Goal: Answer question/provide support

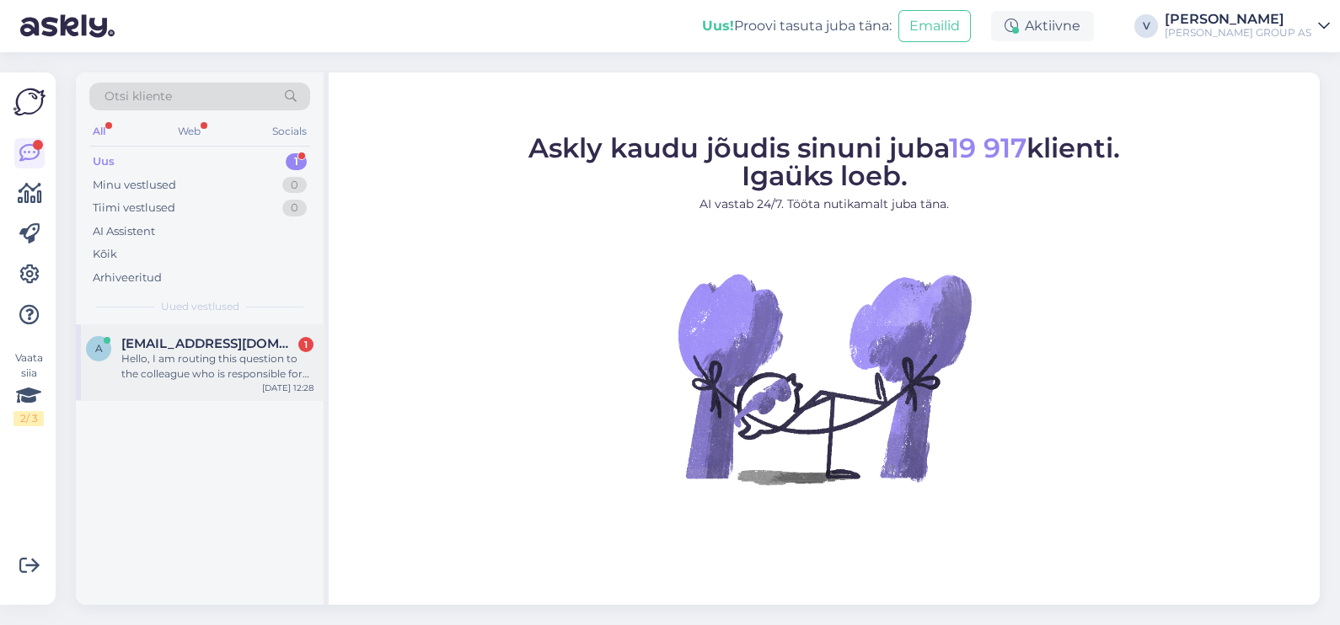
click at [215, 362] on div "Hello, I am routing this question to the colleague who is responsible for this …" at bounding box center [217, 366] width 192 height 30
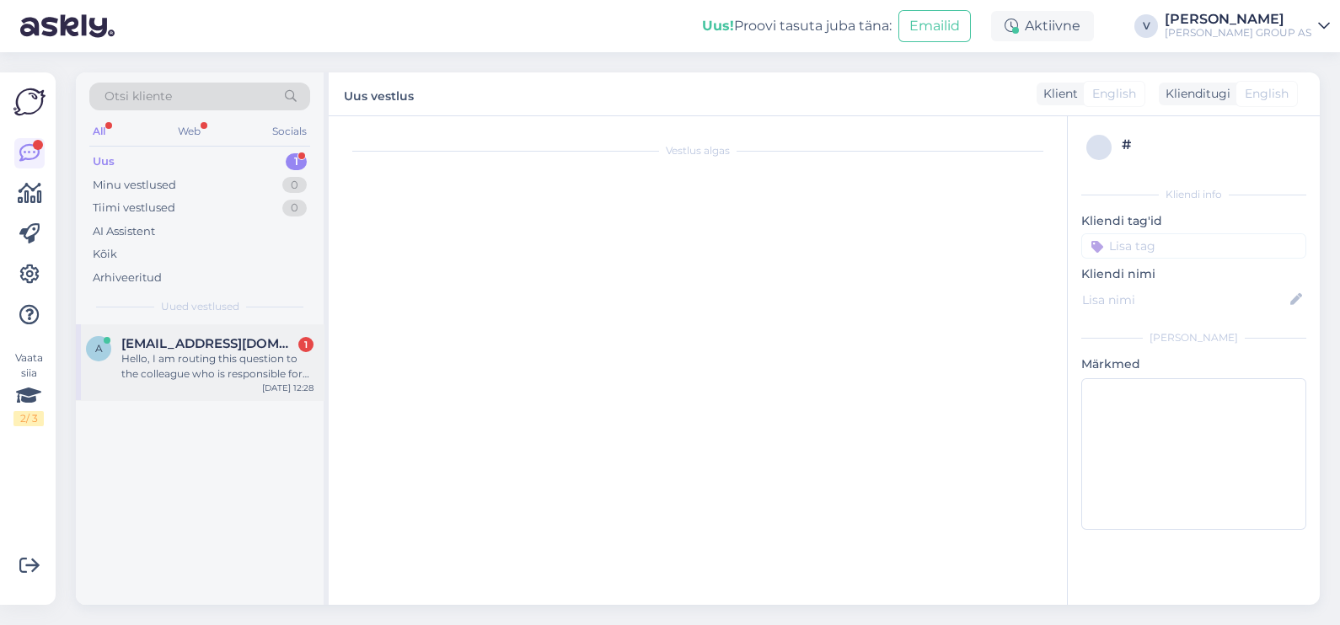
scroll to position [35, 0]
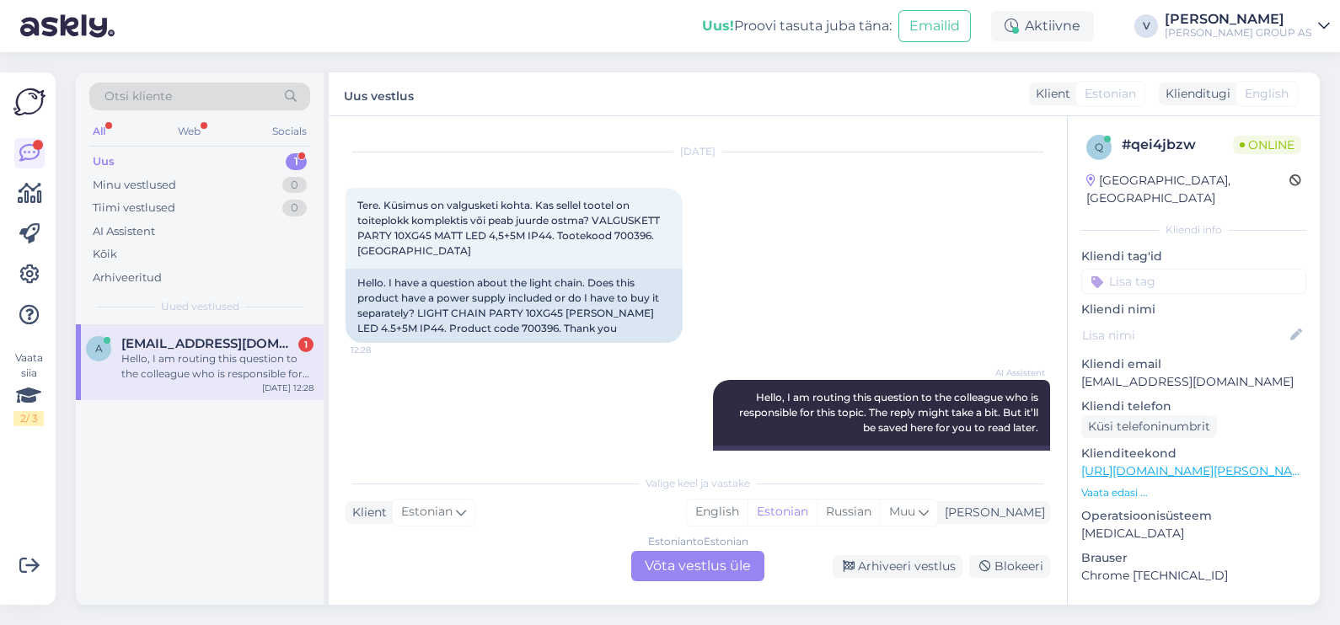
click at [696, 575] on div "Estonian to Estonian Võta vestlus üle" at bounding box center [697, 566] width 133 height 30
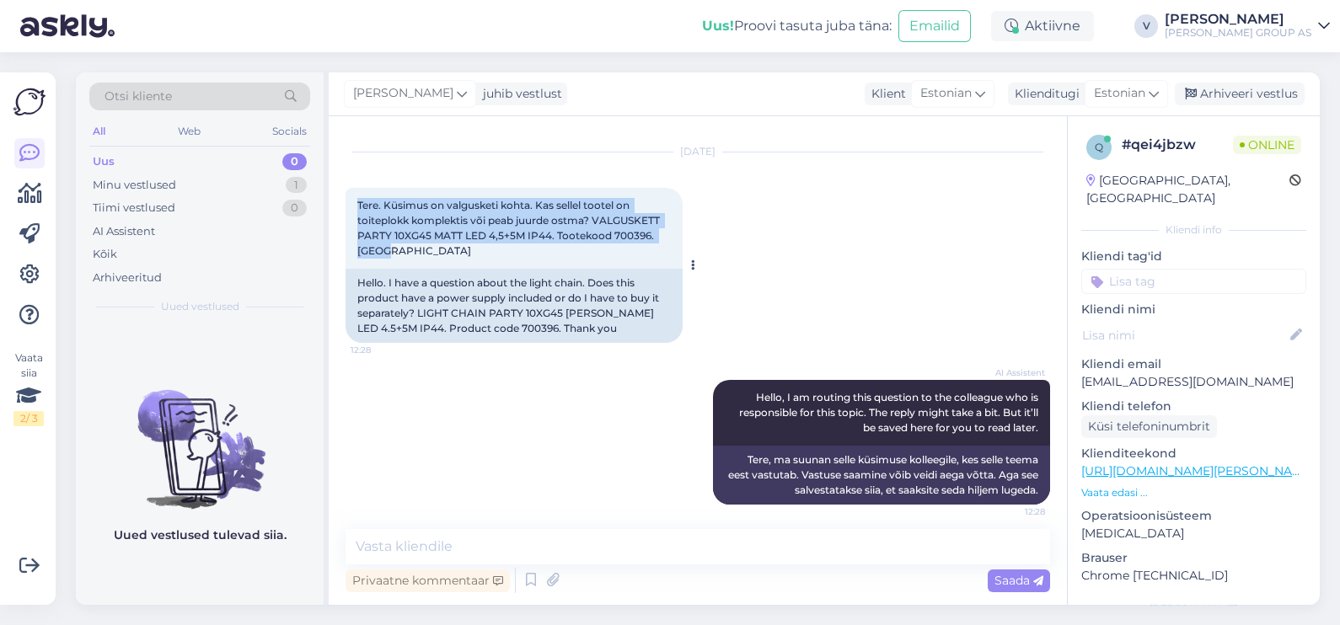
drag, startPoint x: 355, startPoint y: 193, endPoint x: 418, endPoint y: 253, distance: 87.0
click at [418, 253] on div "Tere. Küsimus on valgusketi kohta. Kas sellel tootel on toiteplokk komplektis v…" at bounding box center [513, 228] width 337 height 81
copy span "Tere. Küsimus on valgusketi kohta. Kas sellel tootel on toiteplokk komplektis v…"
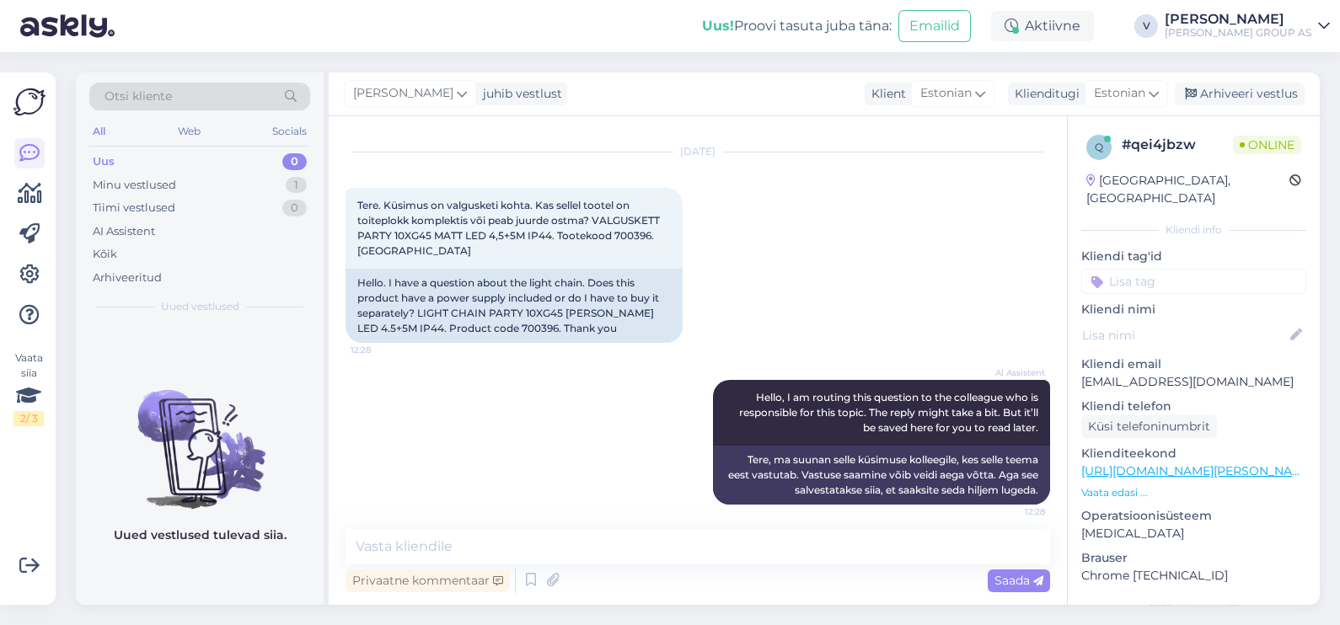
drag, startPoint x: 360, startPoint y: -25, endPoint x: 403, endPoint y: -72, distance: 63.8
click at [403, 0] on html "Uus! Proovi tasuta [PERSON_NAME]: Emailid Aktiivne V [PERSON_NAME] GROUP AS Vaa…" at bounding box center [670, 312] width 1340 height 625
click at [577, 532] on textarea at bounding box center [697, 546] width 704 height 35
drag, startPoint x: 595, startPoint y: 217, endPoint x: 598, endPoint y: 254, distance: 36.4
click at [598, 254] on div "Tere. Küsimus on valgusketi kohta. Kas sellel tootel on toiteplokk komplektis v…" at bounding box center [513, 228] width 337 height 81
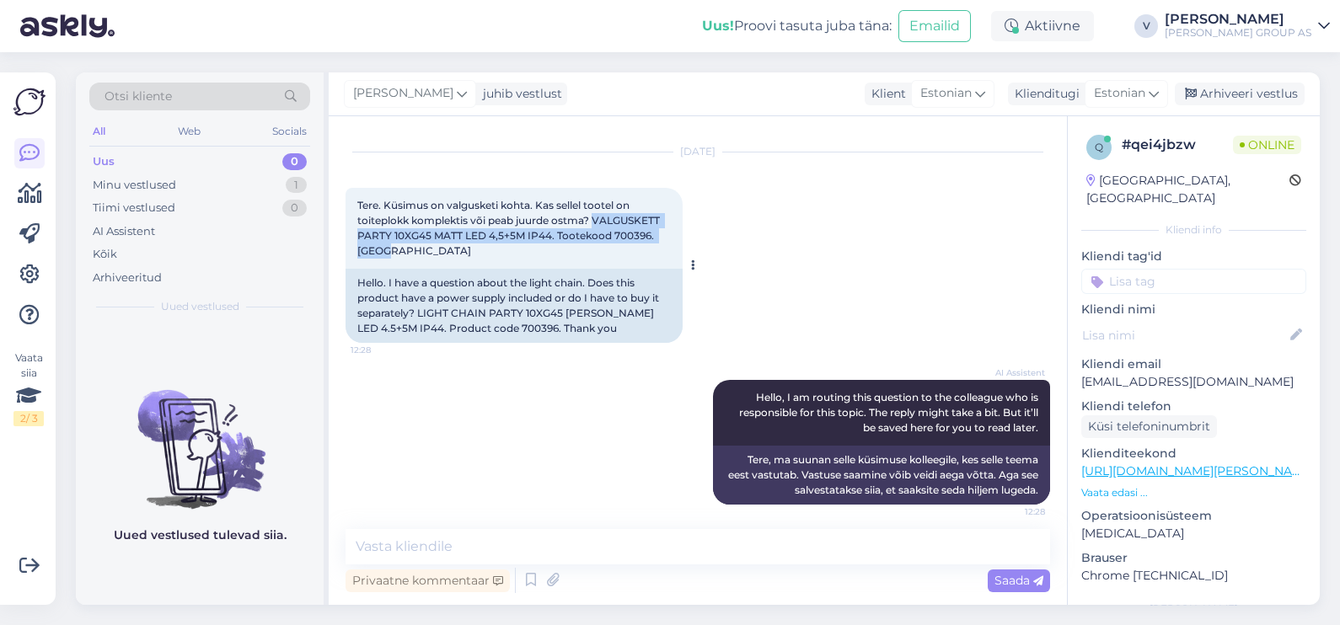
drag, startPoint x: 598, startPoint y: 254, endPoint x: 624, endPoint y: 241, distance: 28.3
click at [624, 244] on div "Tere. Küsimus on valgusketi kohta. Kas sellel tootel on toiteplokk komplektis v…" at bounding box center [513, 228] width 337 height 81
click at [645, 228] on div "Tere. Küsimus on valgusketi kohta. Kas sellel tootel on toiteplokk komplektis v…" at bounding box center [513, 228] width 337 height 81
click at [632, 241] on div "Tere. Küsimus on valgusketi kohta. Kas sellel tootel on toiteplokk komplektis v…" at bounding box center [513, 228] width 337 height 81
click at [630, 235] on span "Tere. Küsimus on valgusketi kohta. Kas sellel tootel on toiteplokk komplektis v…" at bounding box center [509, 228] width 305 height 58
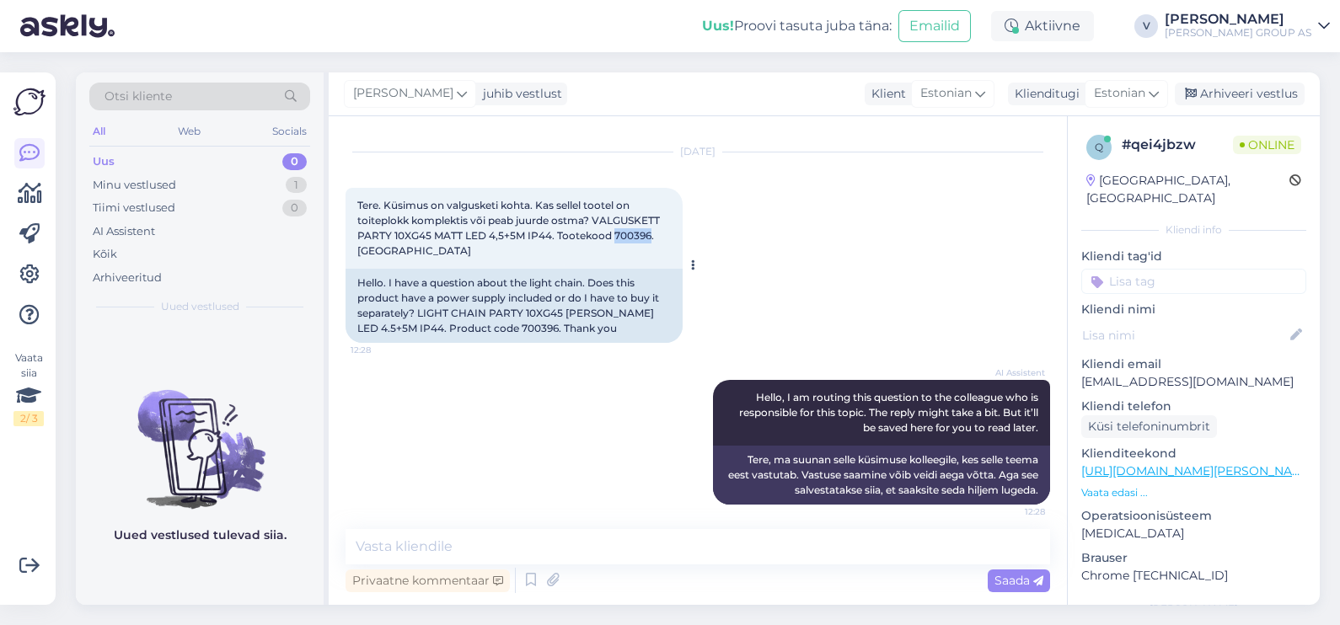
click at [630, 235] on span "Tere. Küsimus on valgusketi kohta. Kas sellel tootel on toiteplokk komplektis v…" at bounding box center [509, 228] width 305 height 58
copy span "700396"
click at [501, 543] on textarea at bounding box center [697, 546] width 704 height 35
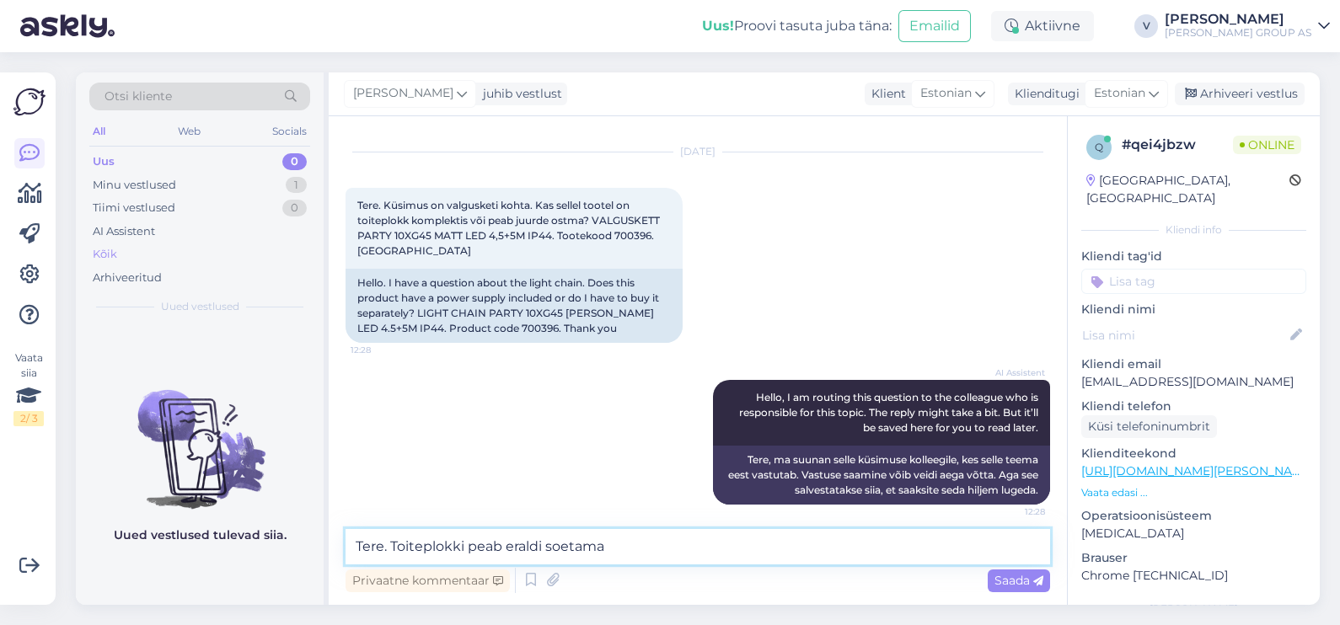
type textarea "Tere. Toiteplokki peab eraldi soetama"
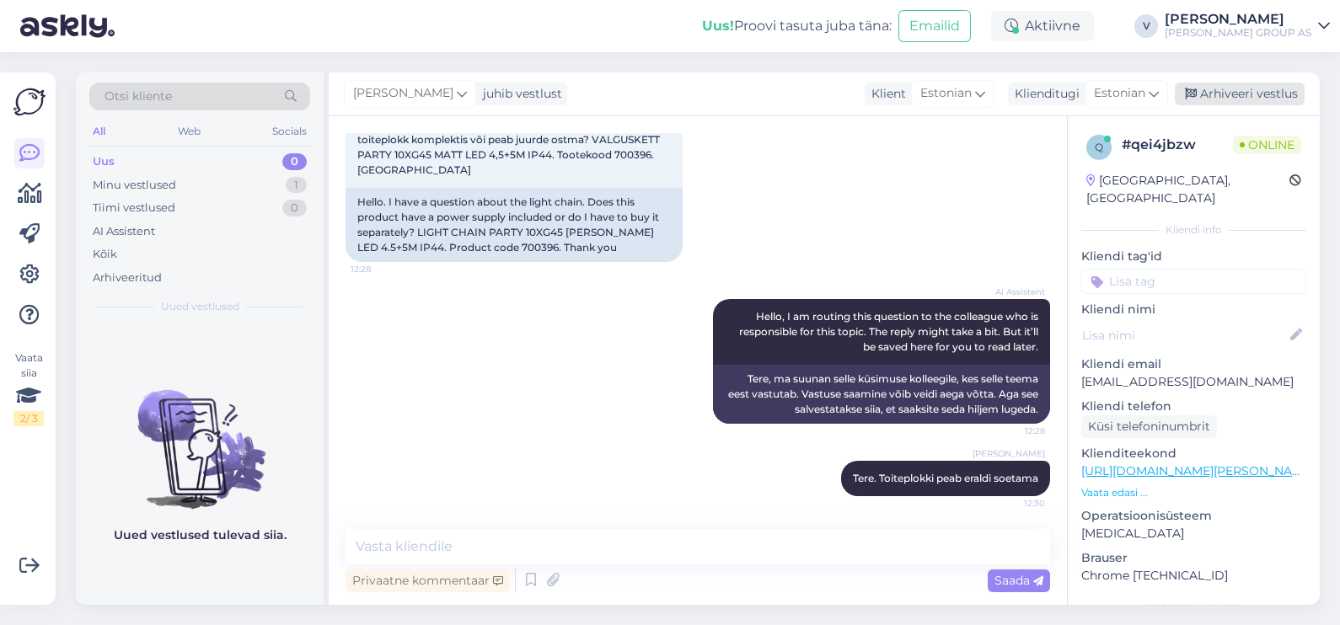
click at [1222, 88] on div "Arhiveeri vestlus" at bounding box center [1240, 94] width 130 height 23
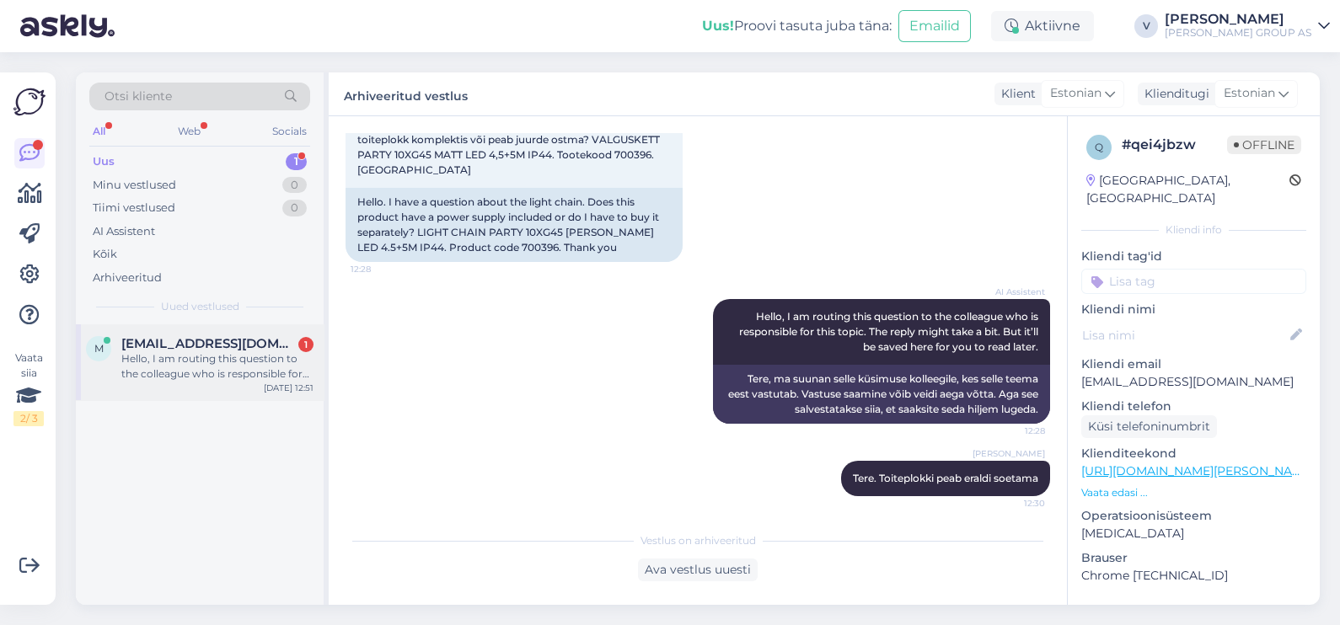
click at [135, 372] on div "Hello, I am routing this question to the colleague who is responsible for this …" at bounding box center [217, 366] width 192 height 30
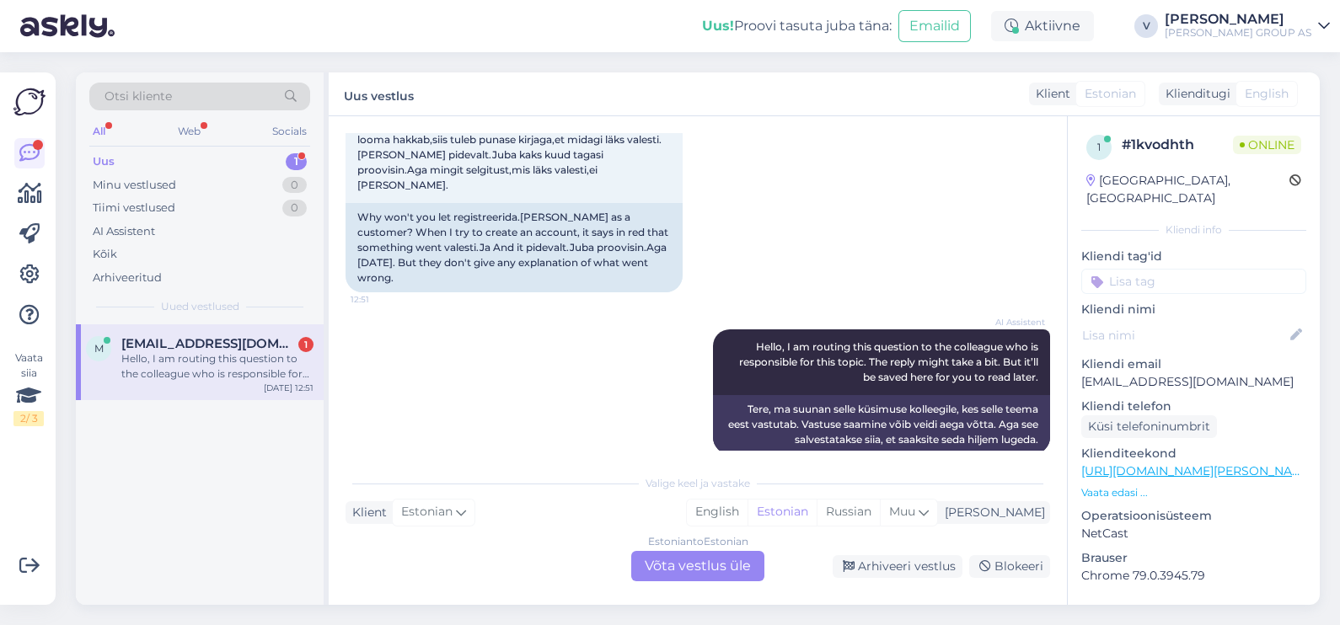
scroll to position [35, 0]
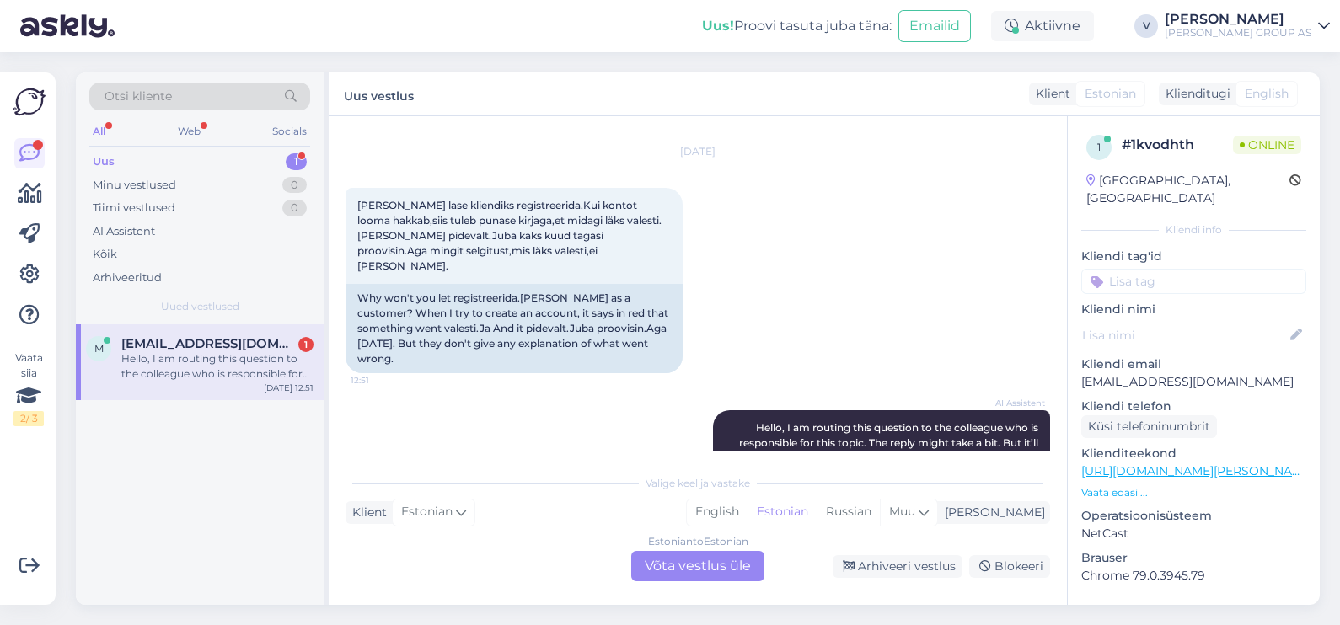
click at [687, 568] on div "Estonian to Estonian Võta vestlus üle" at bounding box center [697, 566] width 133 height 30
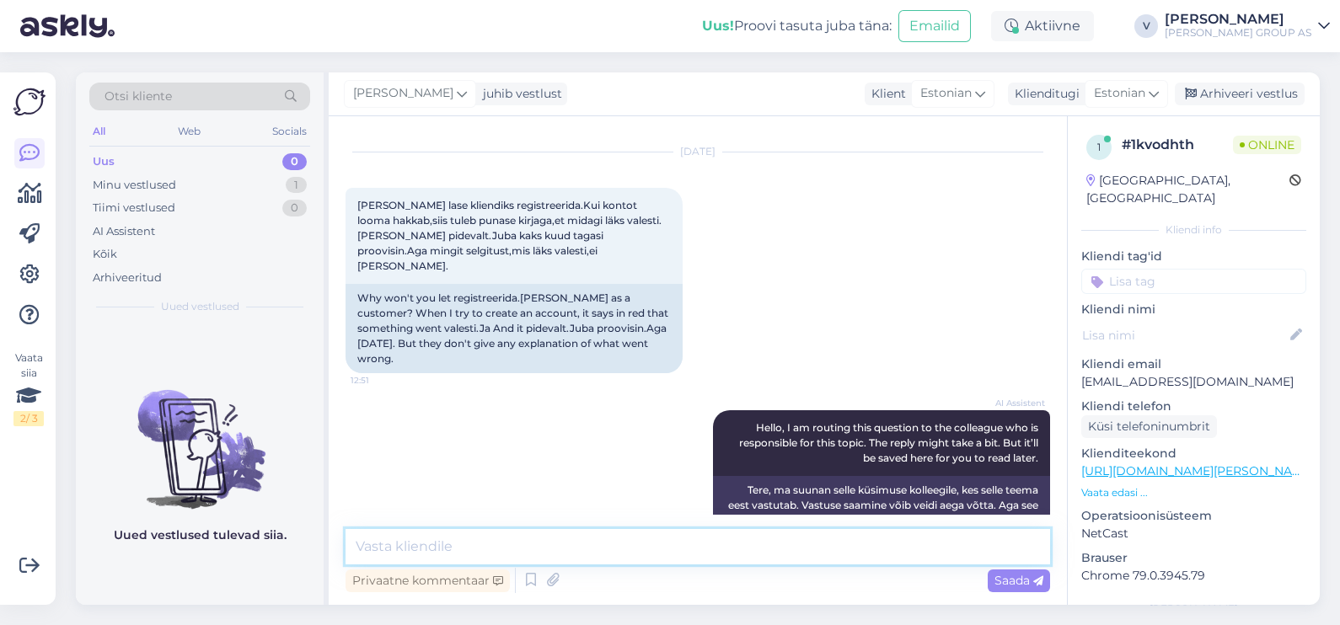
click at [651, 544] on textarea at bounding box center [697, 546] width 704 height 35
type textarea "Tere. Me edastame päringu vastutava osakonnale kahjuks niimodi põhjust ma praeg…"
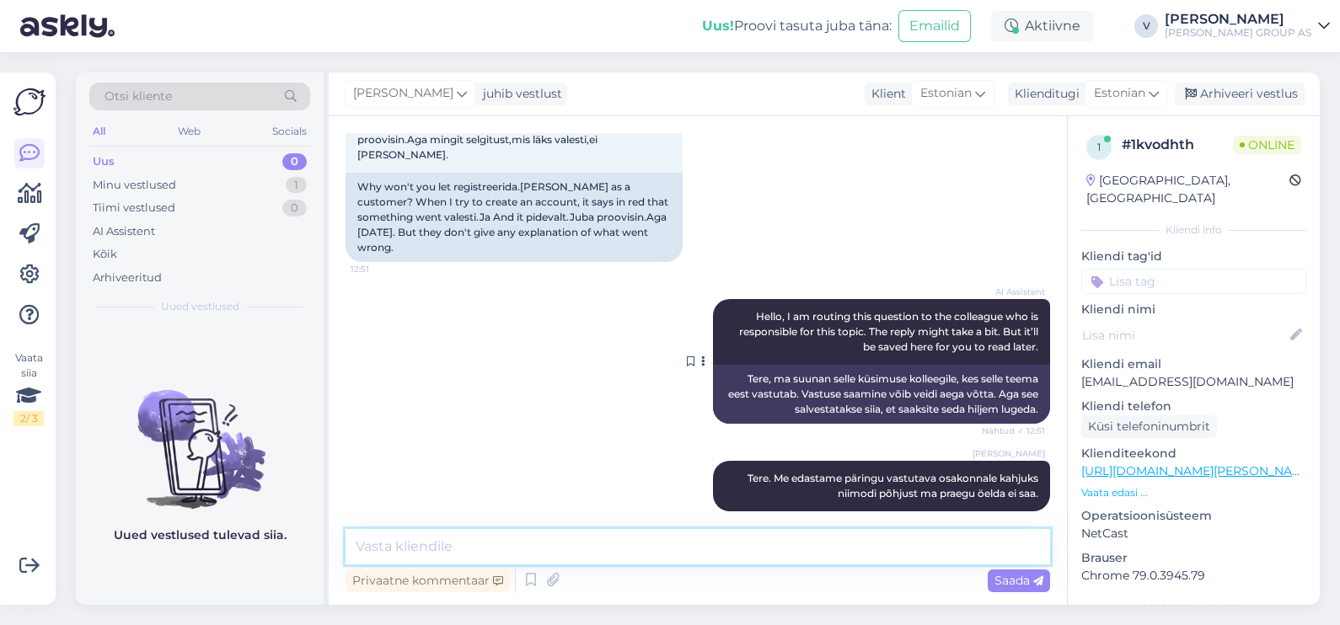
scroll to position [249, 0]
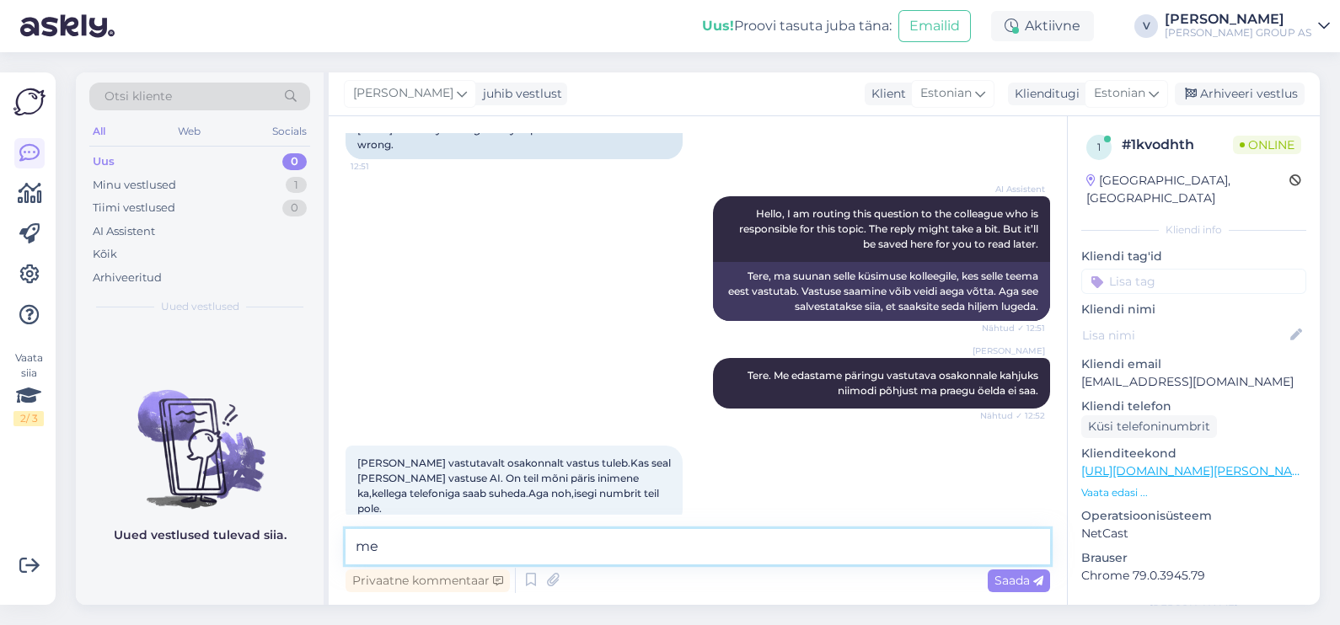
type textarea "m"
paste textarea "[PHONE_NUMBER]"
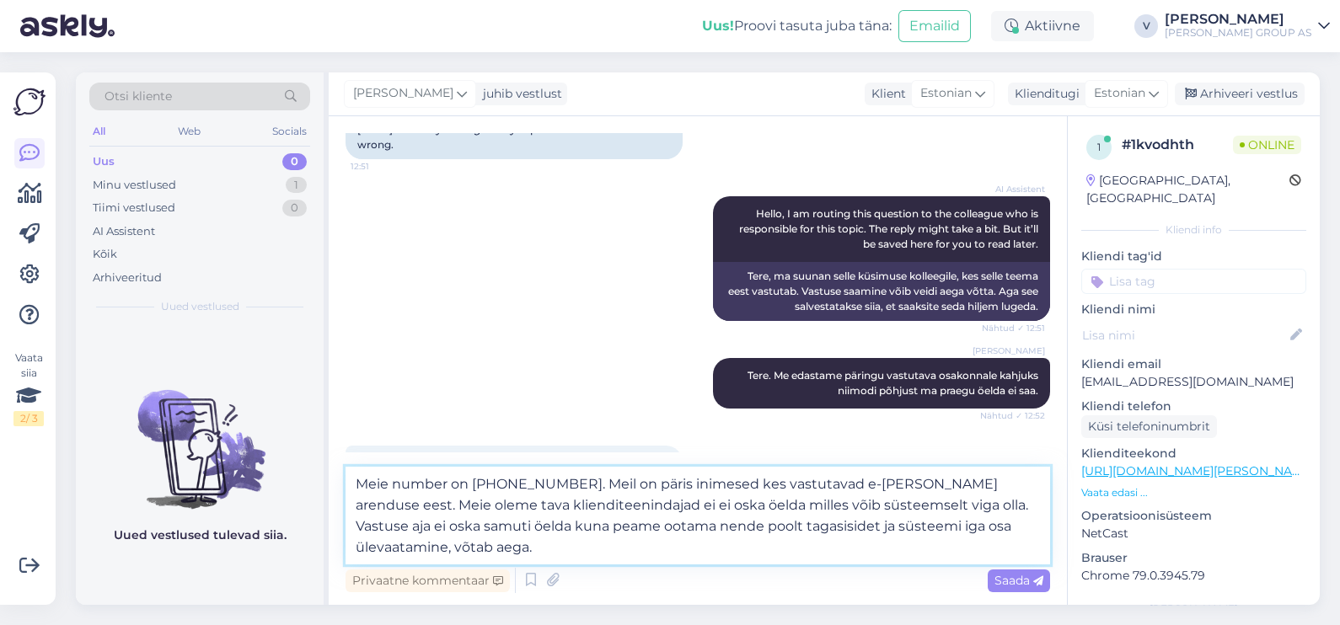
type textarea "Meie number on [PHONE_NUMBER]. Meil on päris inimesed kes vastutavad e-[PERSON_…"
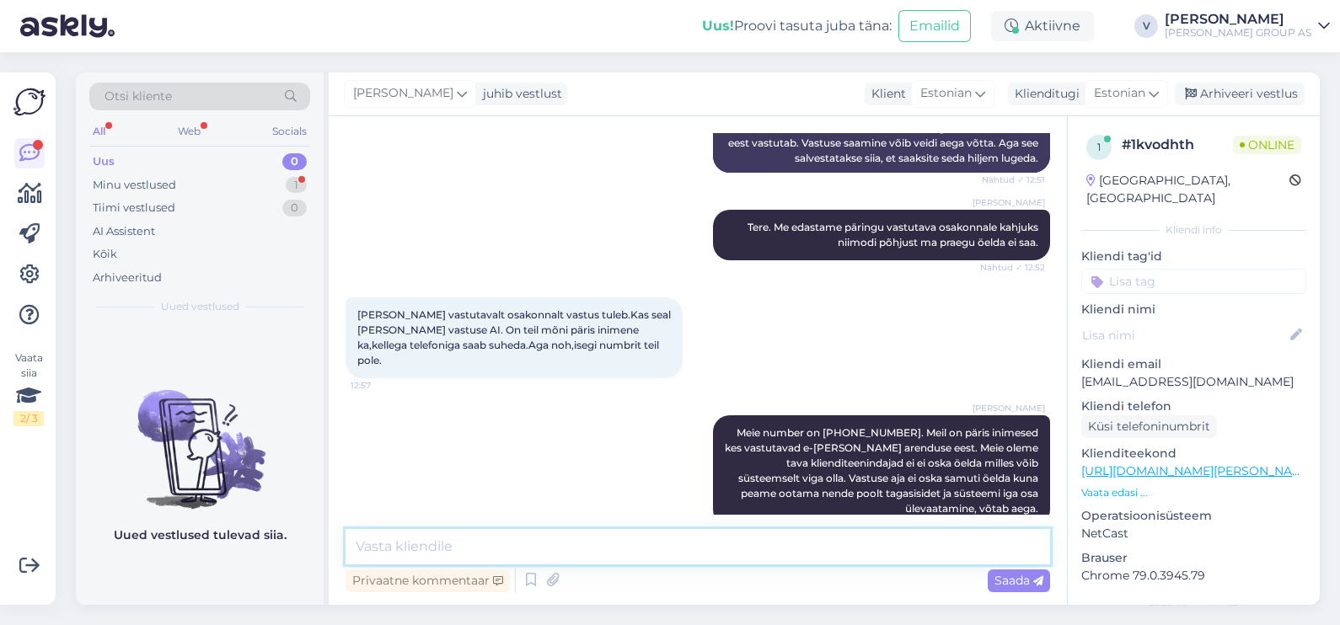
scroll to position [530, 0]
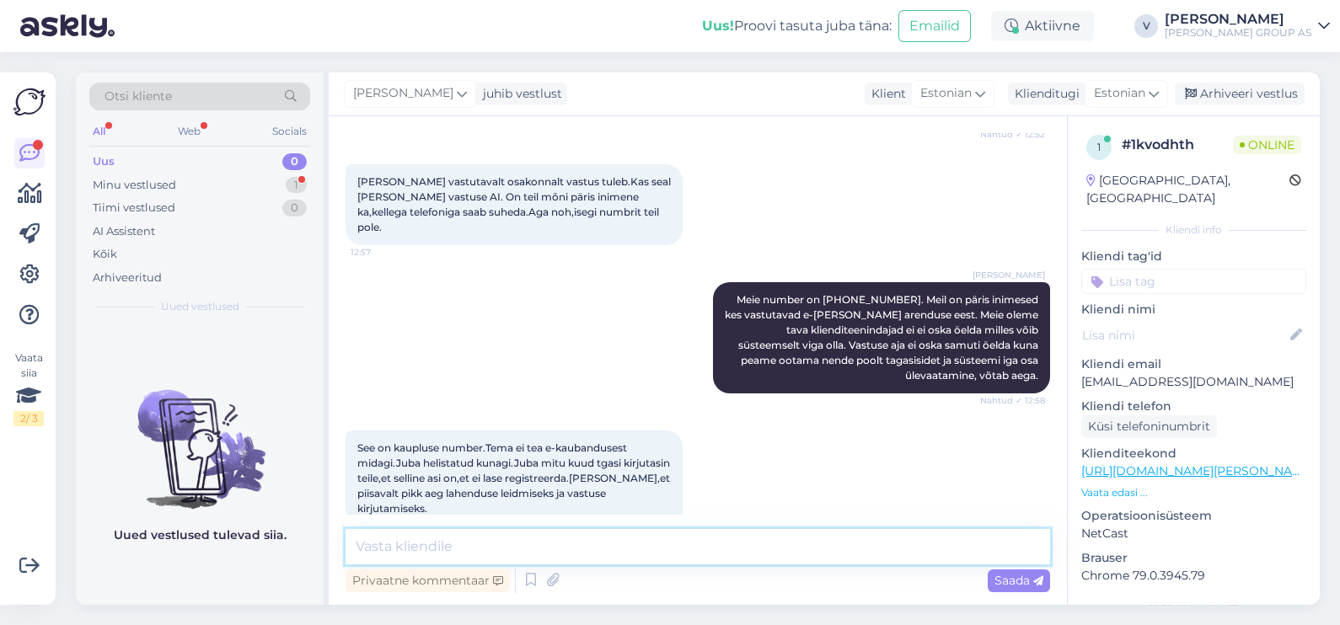
click at [557, 548] on textarea at bounding box center [697, 546] width 704 height 35
type textarea "Number mis ma jagasin on meie kliendi toe oma."
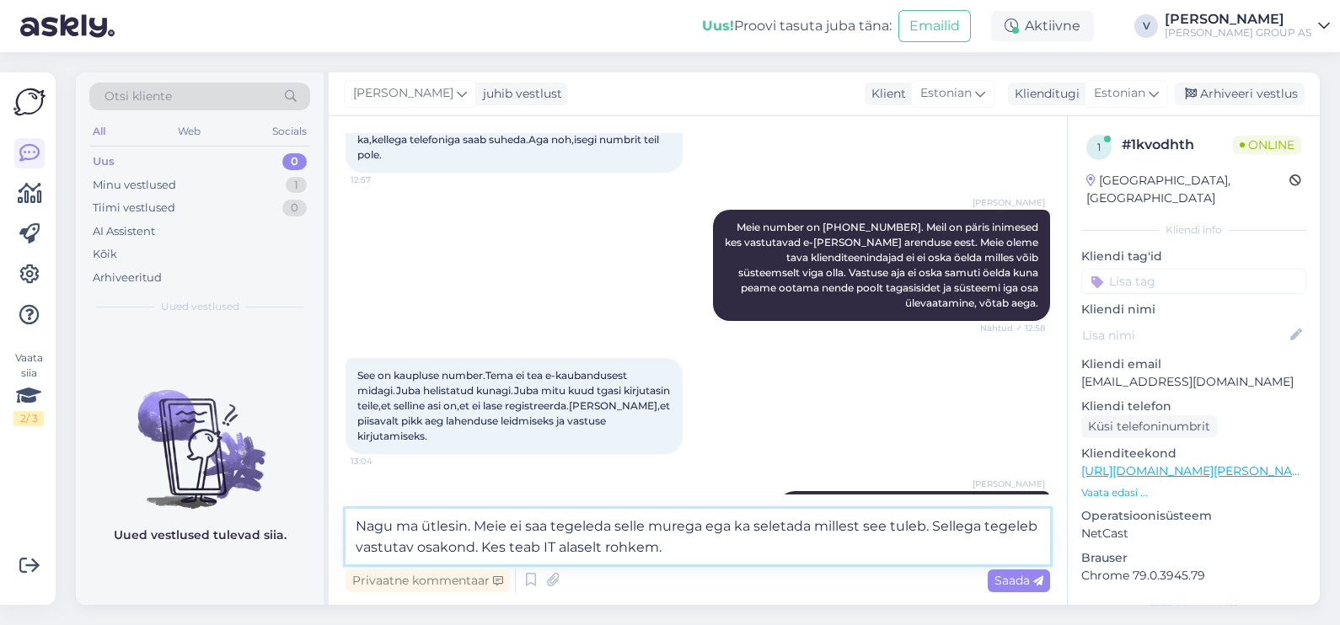
type textarea "Nagu ma ütlesin. Meie ei saa tegeleda selle murega ega ka seletada millest see …"
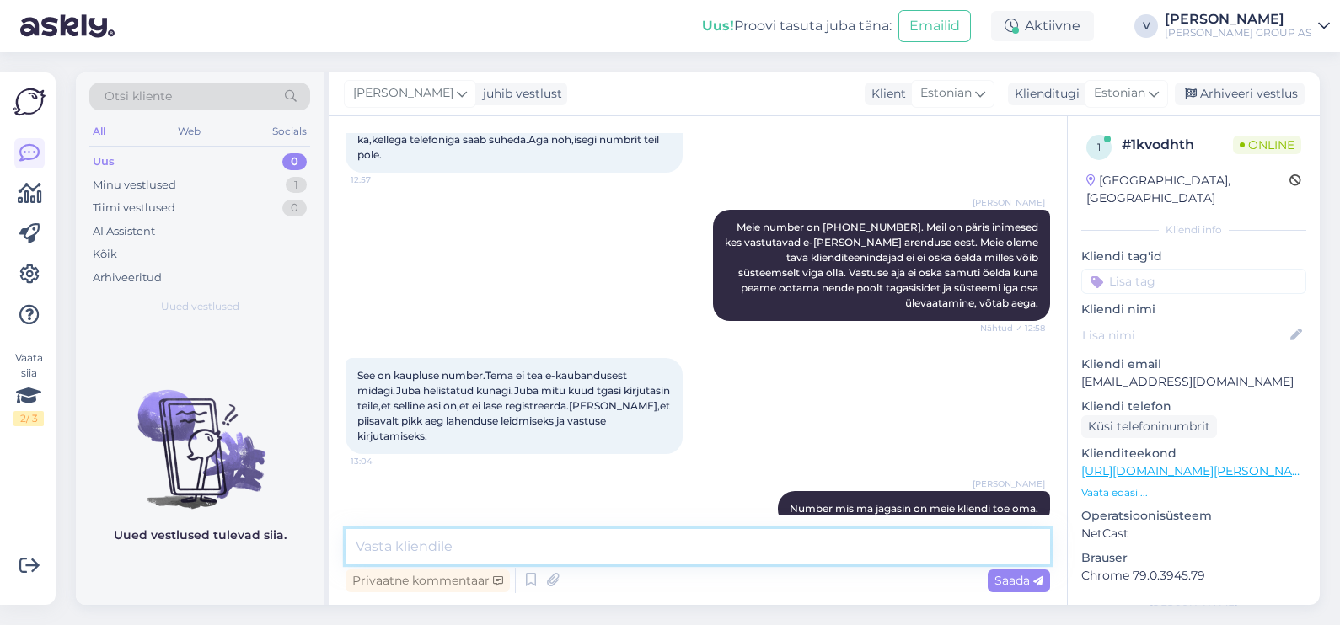
scroll to position [705, 0]
